Goal: Entertainment & Leisure: Browse casually

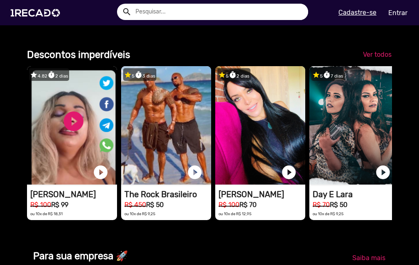
scroll to position [544, 0]
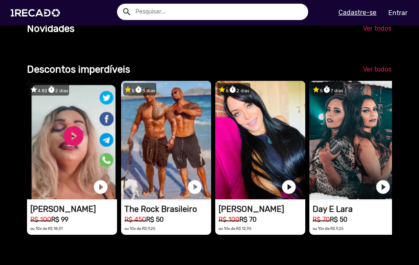
click at [177, 16] on input "text" at bounding box center [218, 12] width 179 height 16
type input "[PERSON_NAME]"
click at [119, 4] on button "search" at bounding box center [126, 11] width 14 height 14
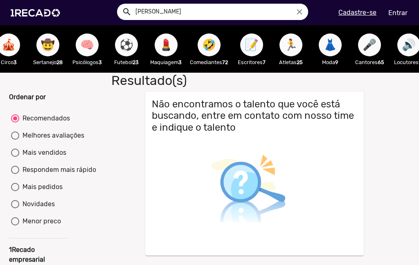
scroll to position [0, 602]
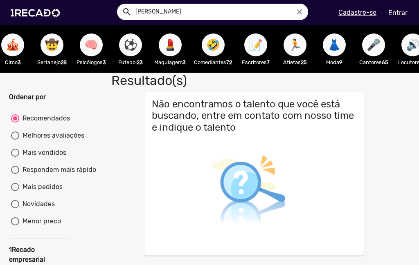
click at [256, 49] on span "📝" at bounding box center [256, 45] width 14 height 23
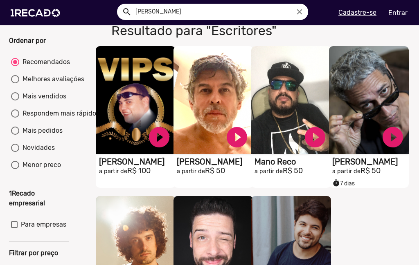
scroll to position [43, 0]
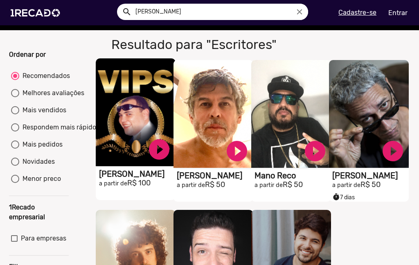
click at [134, 132] on video "S1RECADO vídeos dedicados para fãs e empresas" at bounding box center [136, 112] width 80 height 108
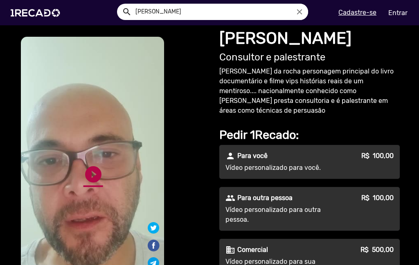
click at [88, 174] on link "play_circle_filled" at bounding box center [93, 175] width 20 height 20
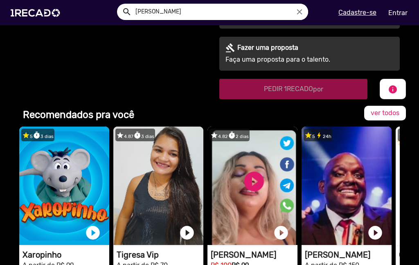
scroll to position [398, 0]
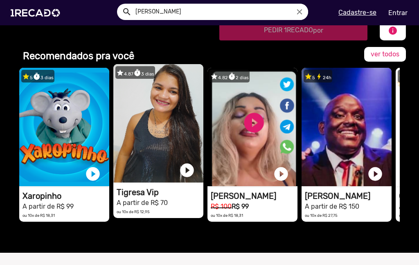
click at [186, 129] on video "1RECADO vídeos dedicados para fãs e empresas" at bounding box center [158, 123] width 90 height 119
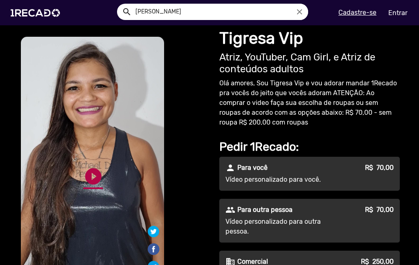
click at [94, 177] on link "play_circle_filled" at bounding box center [93, 177] width 20 height 20
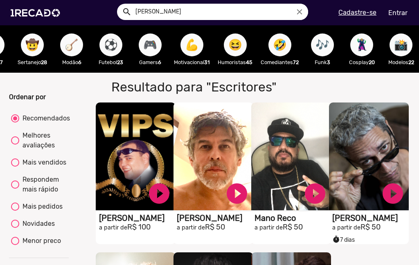
scroll to position [0, 494]
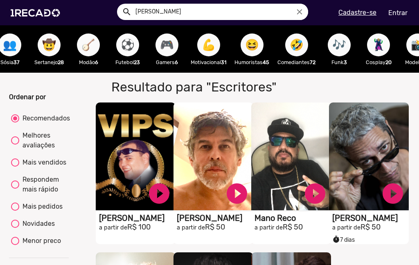
click at [123, 52] on span "⚽" at bounding box center [128, 45] width 14 height 23
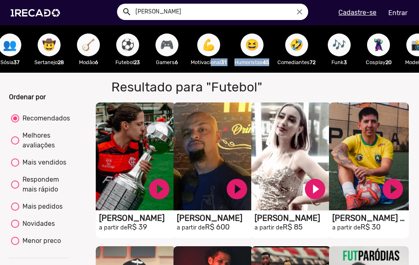
drag, startPoint x: 215, startPoint y: 72, endPoint x: 273, endPoint y: 73, distance: 58.5
click at [275, 73] on div "🌐 Todos 769 💼 Para sua empresa 👥 Cover 23 🔊 Locutores 13 😁 Memes 36 🐶 Pets 2 🎪 …" at bounding box center [209, 48] width 419 height 47
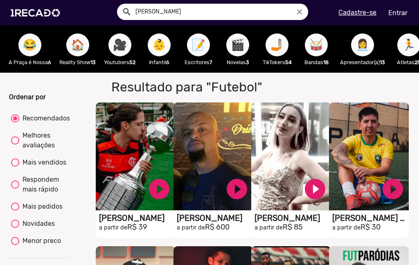
scroll to position [0, 1089]
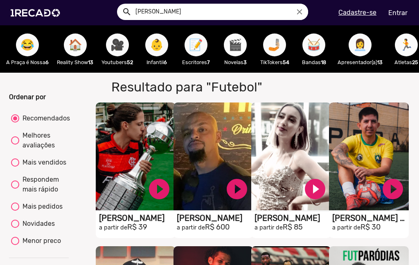
click at [247, 50] on button "🎬" at bounding box center [235, 45] width 23 height 23
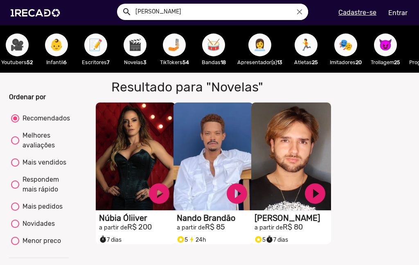
scroll to position [0, 1191]
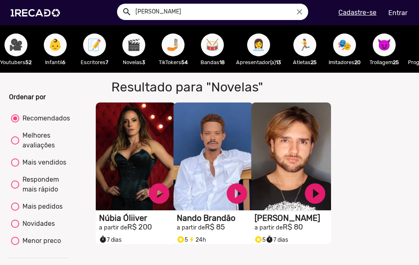
click at [312, 47] on span "🏃" at bounding box center [305, 45] width 14 height 23
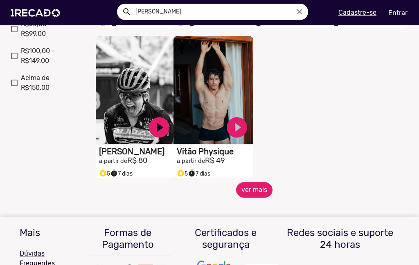
scroll to position [365, 0]
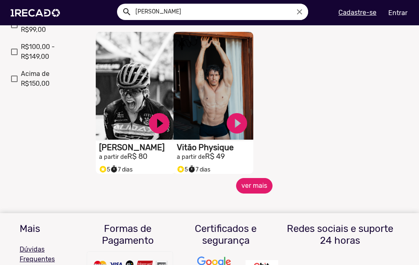
click at [254, 190] on button "ver mais" at bounding box center [254, 186] width 36 height 16
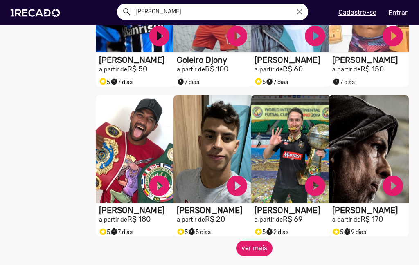
scroll to position [686, 0]
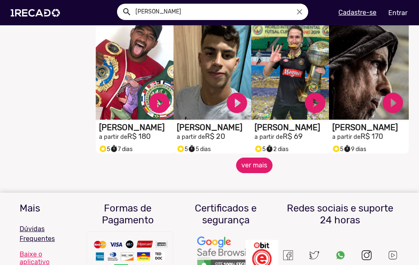
click at [253, 172] on button "ver mais" at bounding box center [254, 166] width 36 height 16
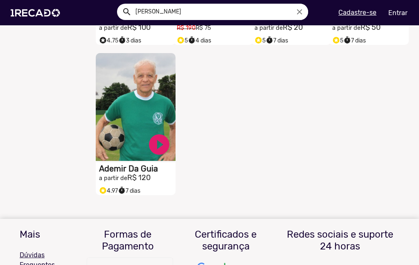
scroll to position [944, 0]
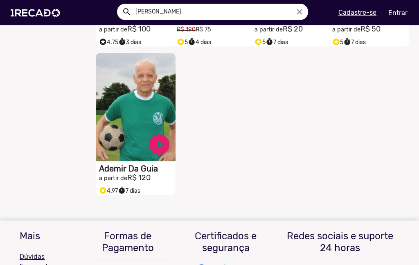
click at [126, 108] on video "S1RECADO vídeos dedicados para fãs e empresas" at bounding box center [136, 107] width 80 height 108
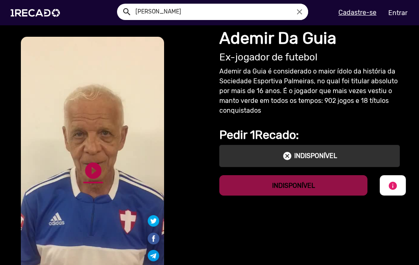
click at [95, 169] on link "play_circle_filled" at bounding box center [93, 171] width 20 height 20
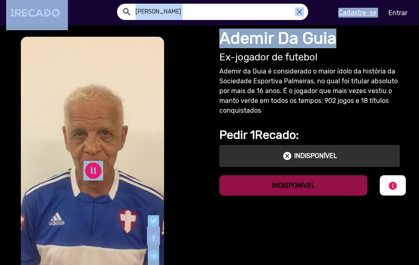
click at [418, 27] on app-navigation "search [PERSON_NAME] close search menu Cadastre-se Entrar help_outline [PERSON_…" at bounding box center [209, 44] width 419 height 38
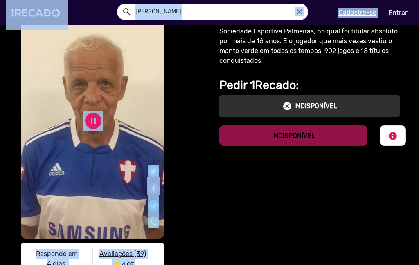
scroll to position [39, 0]
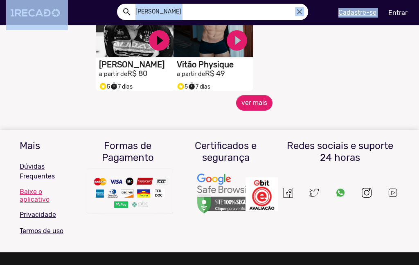
scroll to position [454, 0]
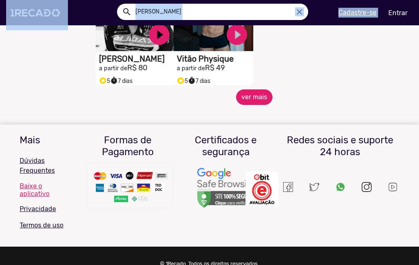
click at [260, 99] on button "ver mais" at bounding box center [254, 98] width 36 height 16
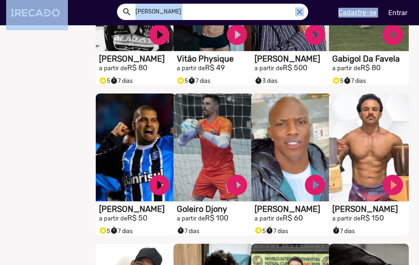
click at [0, 156] on div "Ordenar por Recomendados Melhores avaliações Mais vendidos Respondem mais rápid…" at bounding box center [209, 12] width 431 height 787
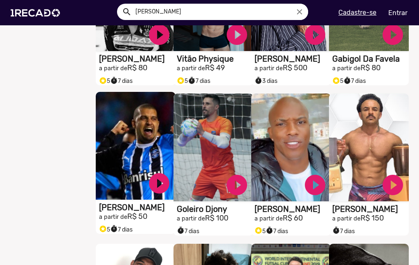
click at [121, 169] on video "S1RECADO vídeos dedicados para fãs e empresas" at bounding box center [136, 146] width 80 height 108
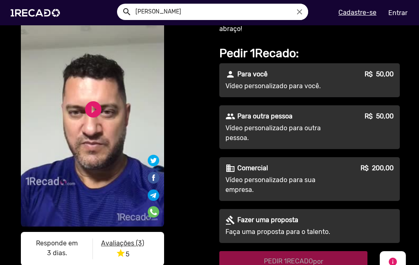
scroll to position [61, 0]
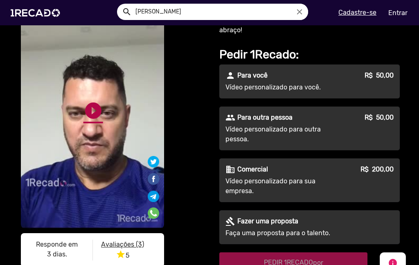
click at [85, 108] on link "play_circle_filled" at bounding box center [93, 111] width 20 height 20
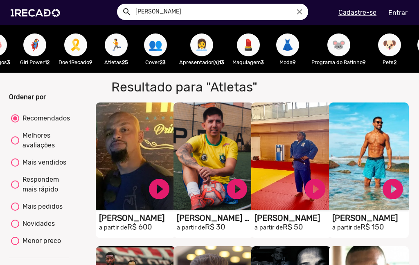
scroll to position [0, 1257]
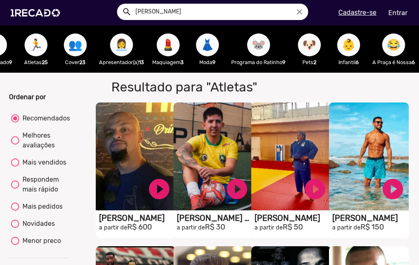
click at [391, 42] on span "😂" at bounding box center [394, 45] width 14 height 23
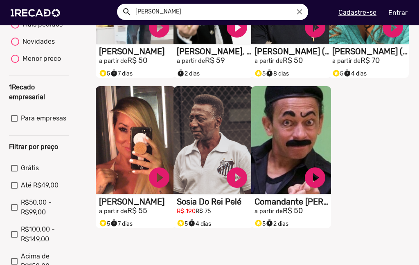
scroll to position [190, 0]
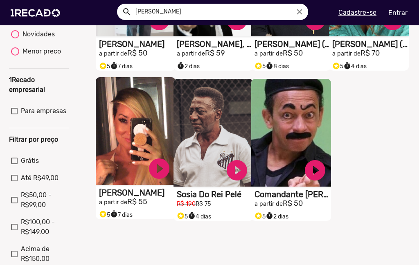
click at [134, 147] on video "S1RECADO vídeos dedicados para fãs e empresas" at bounding box center [136, 131] width 80 height 108
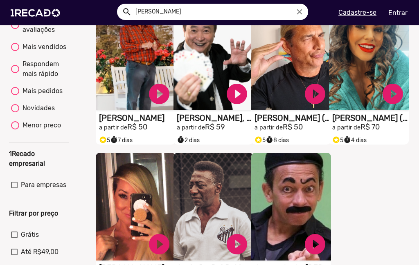
scroll to position [98, 0]
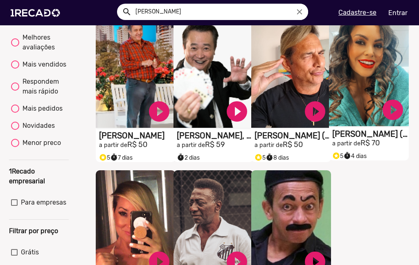
click at [367, 96] on video "S1RECADO vídeos dedicados para fãs e empresas" at bounding box center [369, 72] width 80 height 108
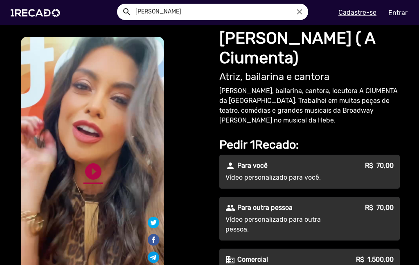
click at [97, 166] on link "play_circle_filled" at bounding box center [93, 172] width 20 height 20
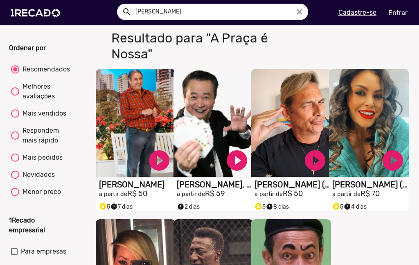
scroll to position [54, 0]
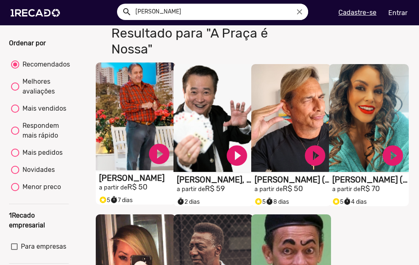
click at [144, 88] on video "S1RECADO vídeos dedicados para fãs e empresas" at bounding box center [136, 117] width 80 height 108
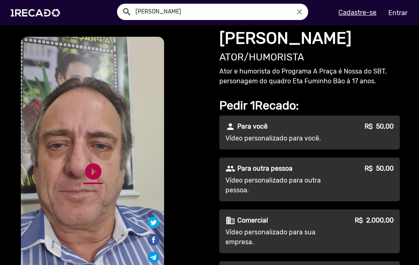
click at [84, 171] on link "play_circle_filled" at bounding box center [93, 172] width 20 height 20
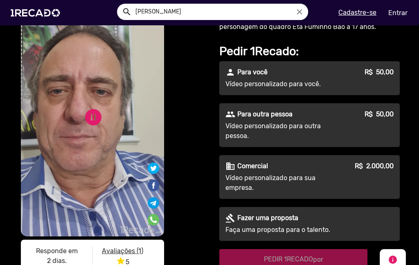
scroll to position [46, 0]
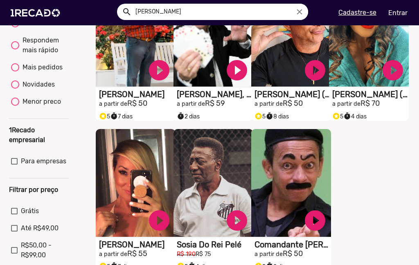
scroll to position [163, 0]
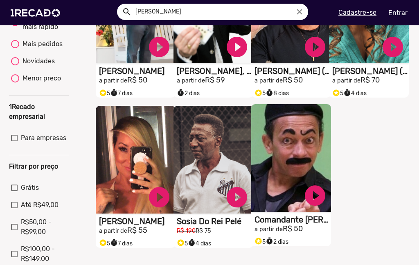
click at [303, 146] on video "S1RECADO vídeos dedicados para fãs e empresas" at bounding box center [291, 158] width 80 height 108
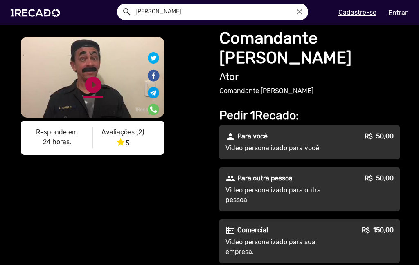
click at [90, 86] on link "play_circle_filled" at bounding box center [93, 85] width 20 height 20
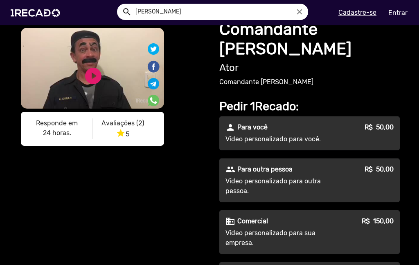
scroll to position [13, 0]
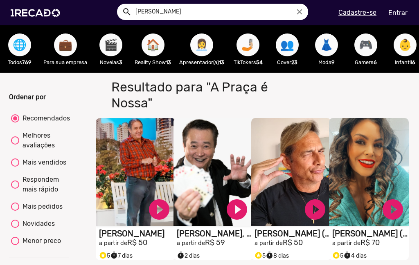
click at [207, 49] on span "👩‍💼" at bounding box center [202, 45] width 14 height 23
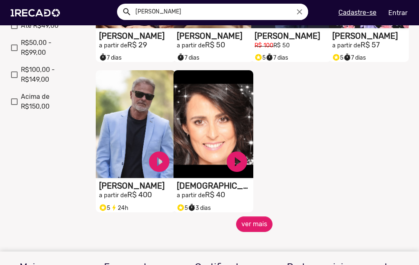
scroll to position [349, 0]
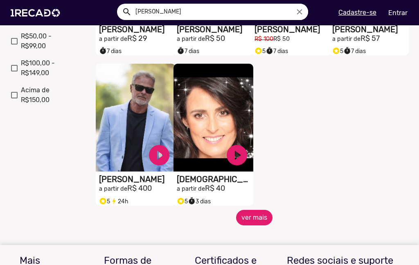
click at [252, 222] on button "ver mais" at bounding box center [254, 218] width 36 height 16
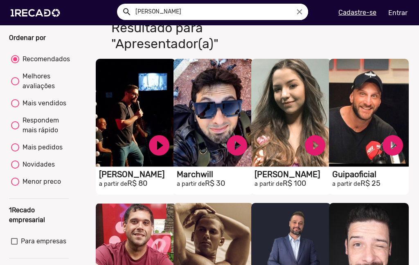
scroll to position [0, 0]
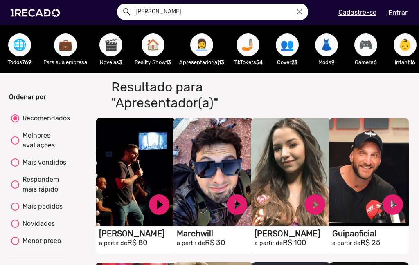
click at [147, 47] on span "🏠" at bounding box center [153, 45] width 14 height 23
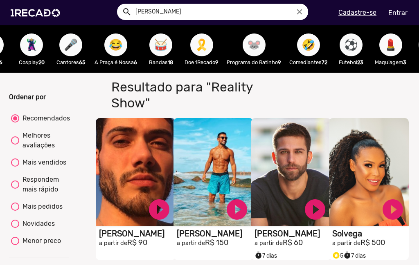
scroll to position [0, 516]
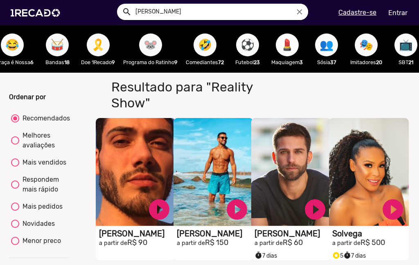
click at [289, 51] on span "💄" at bounding box center [287, 45] width 14 height 23
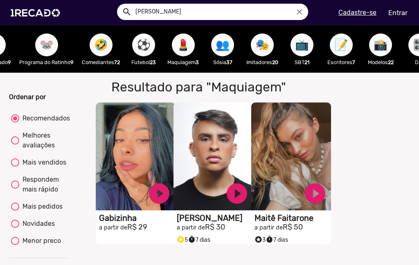
scroll to position [0, 681]
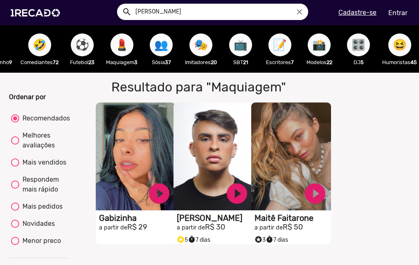
click at [247, 43] on span "📺" at bounding box center [241, 45] width 14 height 23
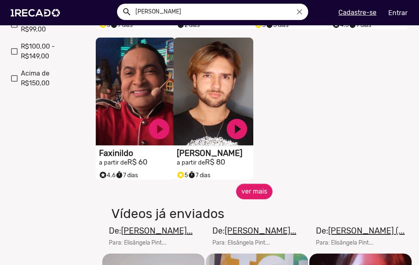
scroll to position [372, 0]
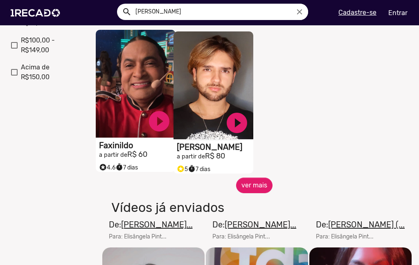
click at [152, 105] on video "S1RECADO vídeos dedicados para fãs e empresas" at bounding box center [136, 84] width 80 height 108
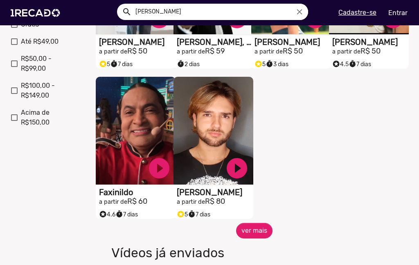
scroll to position [203, 0]
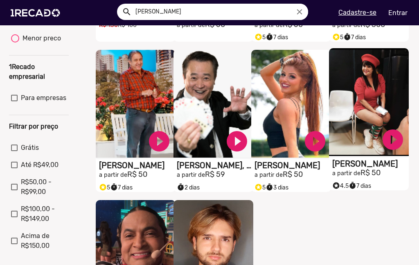
click at [378, 91] on video "S1RECADO vídeos dedicados para fãs e empresas" at bounding box center [369, 102] width 80 height 108
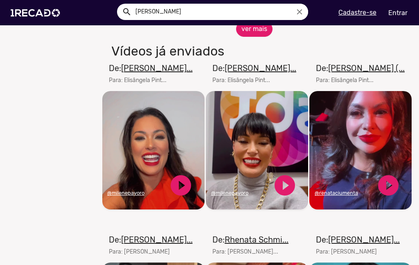
scroll to position [526, 0]
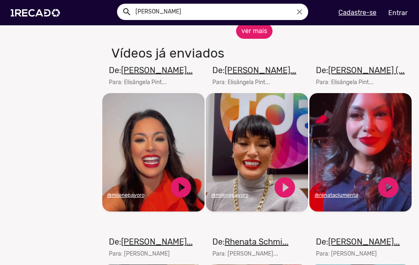
click at [257, 34] on button "ver mais" at bounding box center [254, 31] width 36 height 16
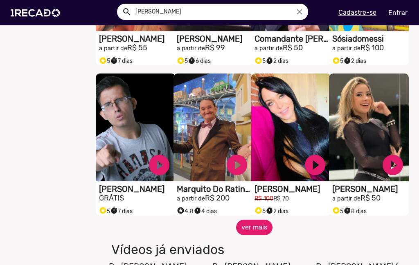
scroll to position [638, 0]
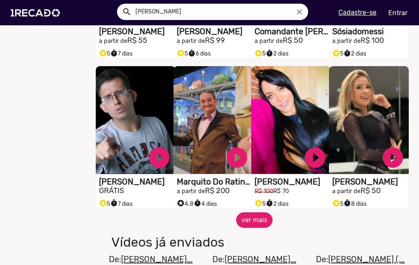
click at [247, 224] on button "ver mais" at bounding box center [254, 221] width 36 height 16
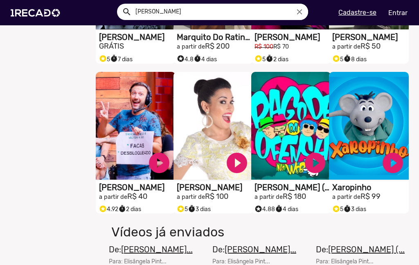
scroll to position [816, 0]
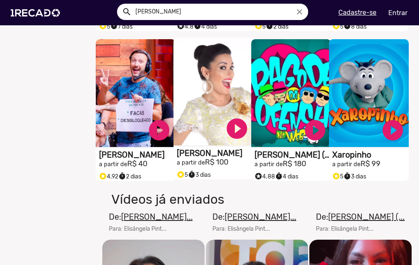
click at [203, 102] on video "S1RECADO vídeos dedicados para fãs e empresas" at bounding box center [213, 92] width 80 height 108
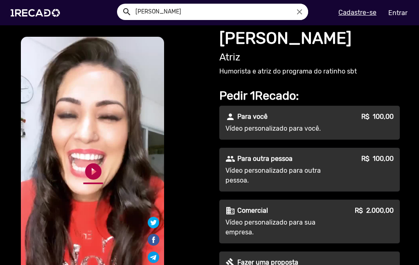
click at [92, 170] on link "play_circle_filled" at bounding box center [93, 172] width 20 height 20
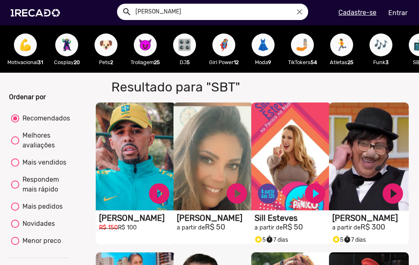
scroll to position [0, 1257]
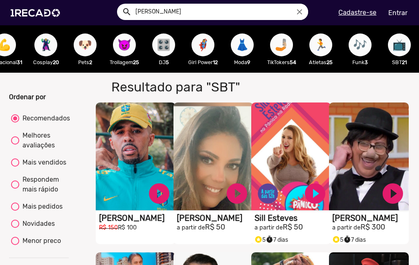
click at [355, 46] on span "🎶" at bounding box center [360, 45] width 14 height 23
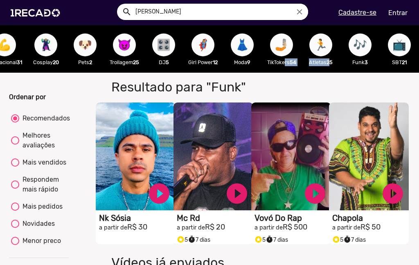
drag, startPoint x: 325, startPoint y: 72, endPoint x: 275, endPoint y: 74, distance: 49.5
click at [275, 73] on div "🌐 Todos 769 💼 Para sua empresa 👥 Sósia 37 🎤 Cantores 65 🎬 Novelas 3 😁 Memes 36 …" at bounding box center [209, 48] width 419 height 47
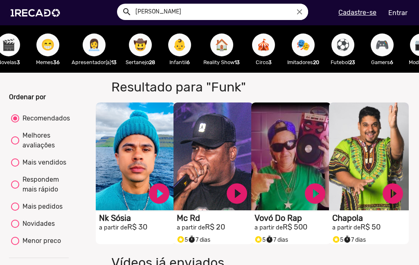
scroll to position [0, 171]
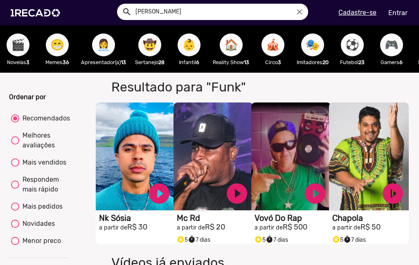
click at [268, 49] on span "🎪" at bounding box center [273, 45] width 14 height 23
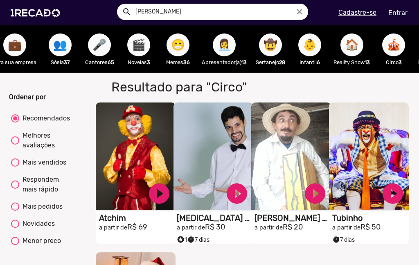
scroll to position [0, 55]
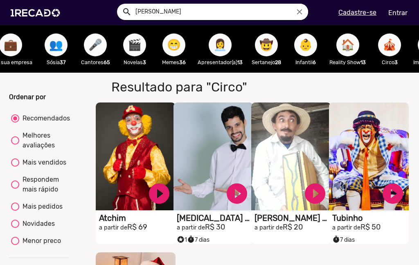
click at [102, 49] on span "🎤" at bounding box center [95, 45] width 14 height 23
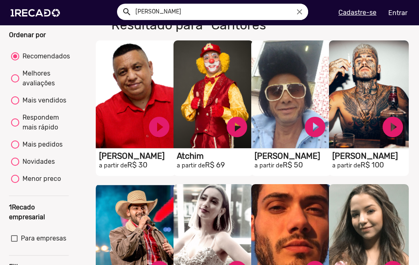
scroll to position [94, 0]
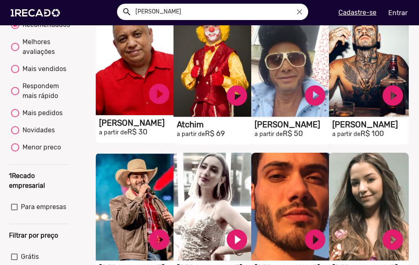
click at [126, 54] on video "S1RECADO vídeos dedicados para fãs e empresas" at bounding box center [136, 61] width 80 height 108
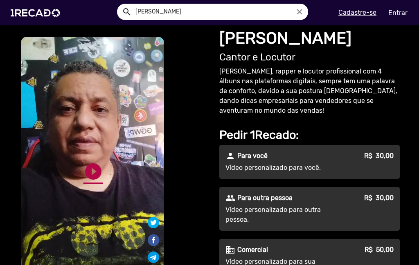
click at [90, 170] on link "play_circle_filled" at bounding box center [93, 172] width 20 height 20
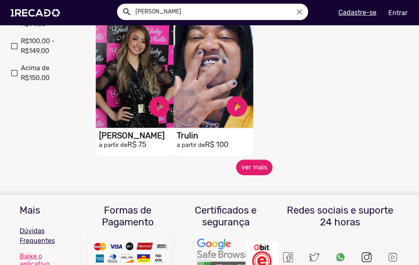
scroll to position [369, 0]
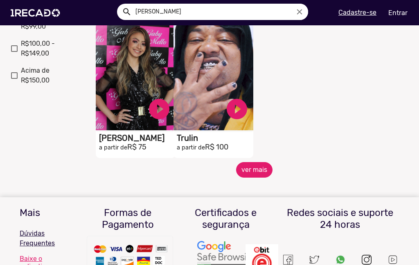
click at [262, 171] on button "ver mais" at bounding box center [254, 170] width 36 height 16
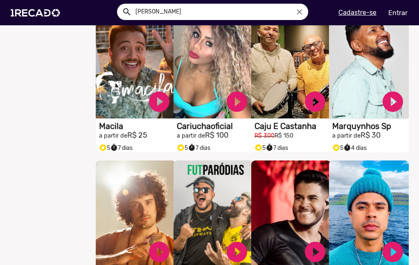
scroll to position [528, 0]
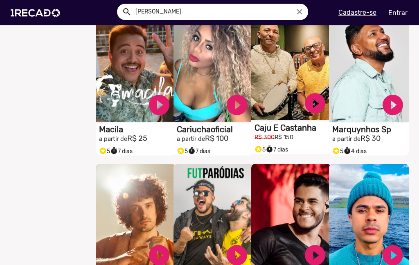
click at [299, 70] on video "S1RECADO vídeos dedicados para fãs e empresas" at bounding box center [291, 66] width 80 height 108
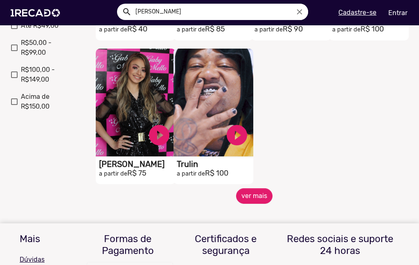
scroll to position [344, 0]
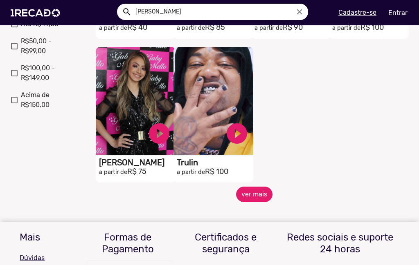
click at [247, 199] on button "ver mais" at bounding box center [254, 195] width 36 height 16
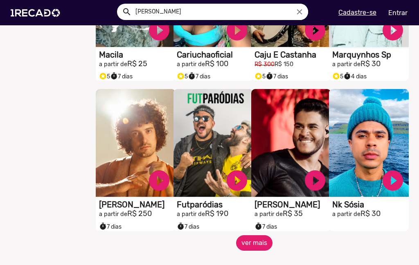
scroll to position [719, 0]
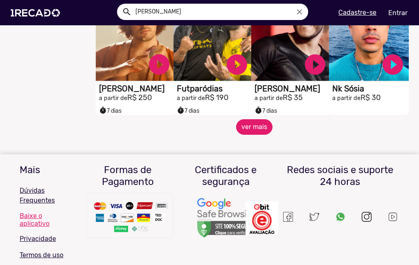
click at [237, 134] on button "ver mais" at bounding box center [254, 127] width 36 height 16
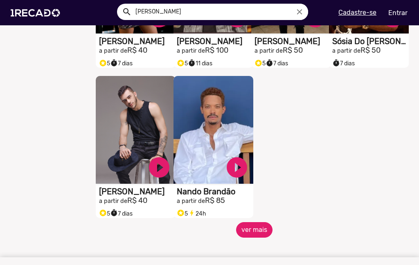
scroll to position [1062, 0]
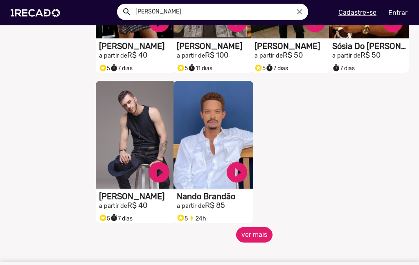
click at [261, 236] on button "ver mais" at bounding box center [254, 235] width 36 height 16
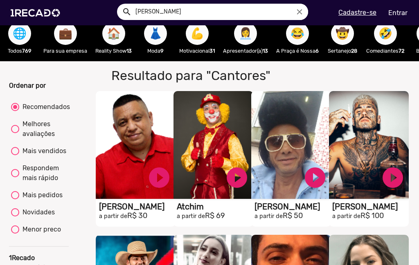
scroll to position [0, 0]
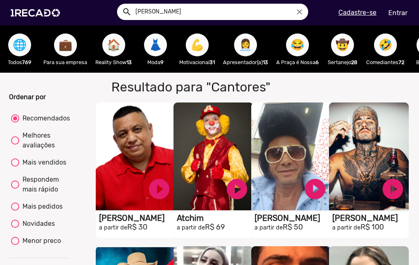
click at [198, 40] on span "💪" at bounding box center [197, 45] width 14 height 23
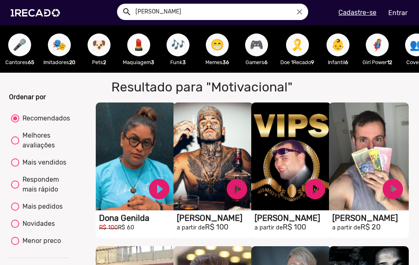
scroll to position [0, 1031]
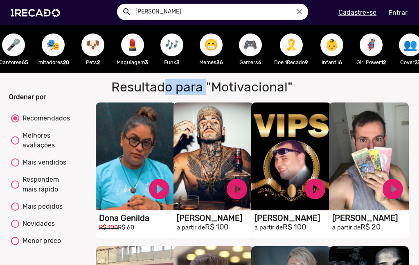
drag, startPoint x: 280, startPoint y: 80, endPoint x: 157, endPoint y: 80, distance: 122.7
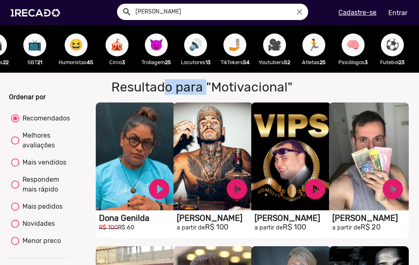
scroll to position [0, 540]
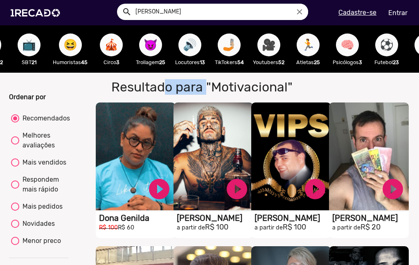
click at [275, 45] on span "🎥" at bounding box center [269, 45] width 14 height 23
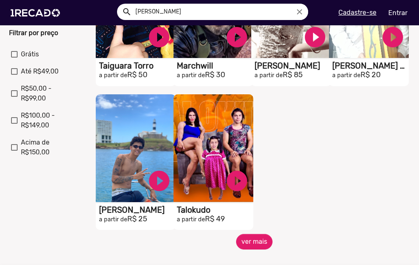
scroll to position [321, 0]
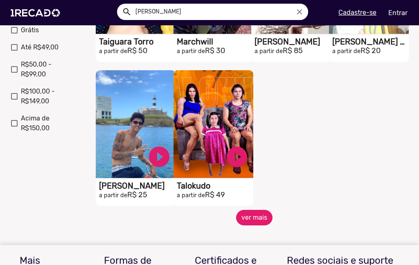
click at [258, 224] on button "ver mais" at bounding box center [254, 218] width 36 height 16
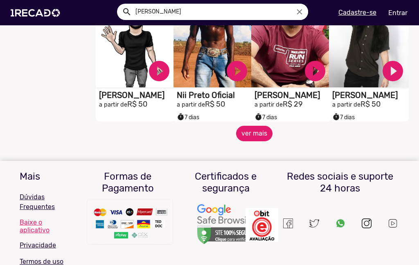
scroll to position [701, 0]
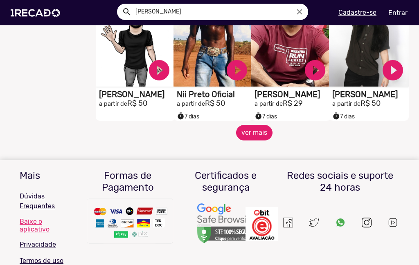
click at [258, 140] on button "ver mais" at bounding box center [254, 133] width 36 height 16
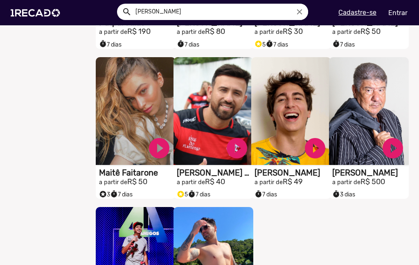
scroll to position [896, 0]
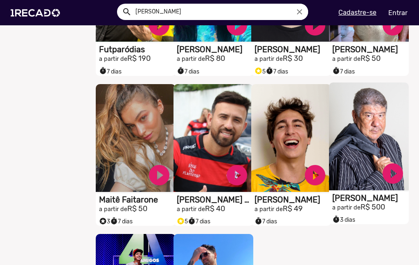
click at [375, 133] on video "S1RECADO vídeos dedicados para fãs e empresas" at bounding box center [369, 137] width 80 height 108
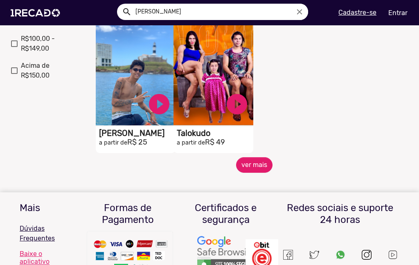
scroll to position [376, 0]
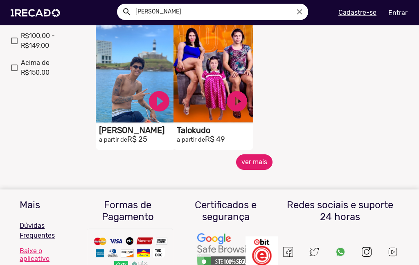
click at [244, 169] on button "ver mais" at bounding box center [254, 163] width 36 height 16
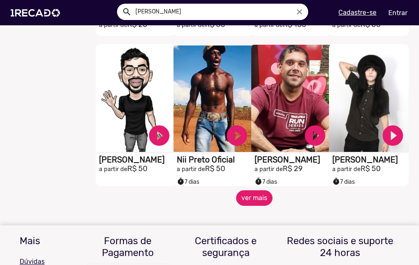
scroll to position [661, 0]
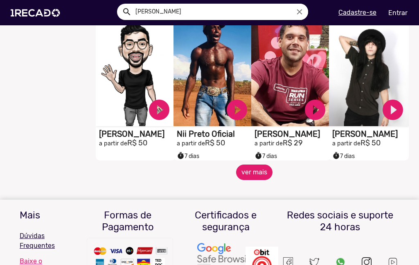
click at [239, 180] on button "ver mais" at bounding box center [254, 173] width 36 height 16
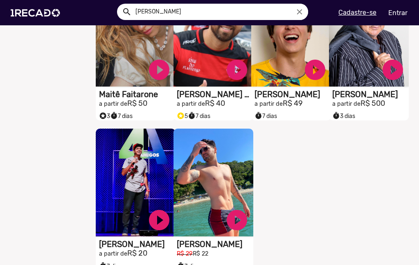
scroll to position [1080, 0]
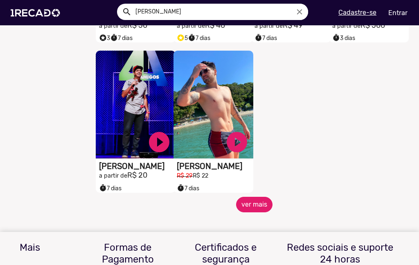
click at [241, 207] on button "ver mais" at bounding box center [254, 205] width 36 height 16
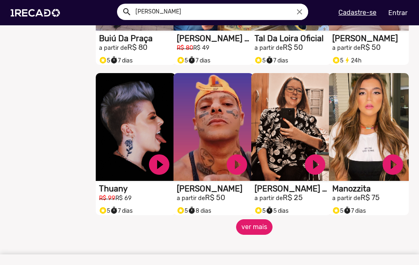
scroll to position [1383, 0]
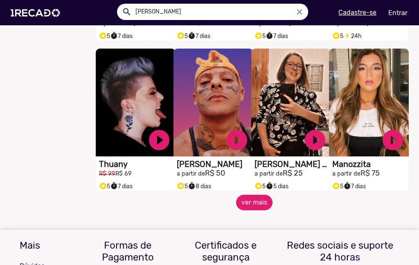
click at [260, 211] on button "ver mais" at bounding box center [254, 203] width 36 height 16
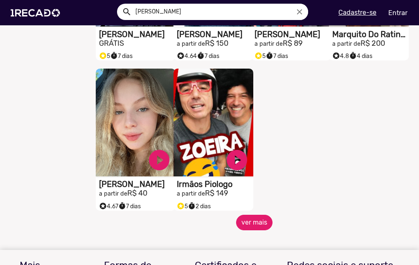
scroll to position [1819, 0]
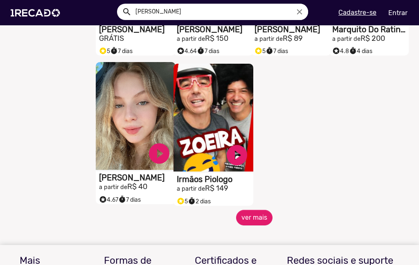
click at [139, 131] on video "S1RECADO vídeos dedicados para fãs e empresas" at bounding box center [136, 116] width 80 height 108
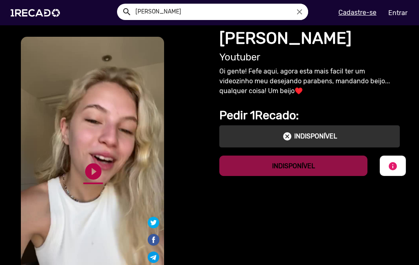
click at [88, 165] on link "play_circle_filled" at bounding box center [93, 172] width 20 height 20
